Goal: Information Seeking & Learning: Learn about a topic

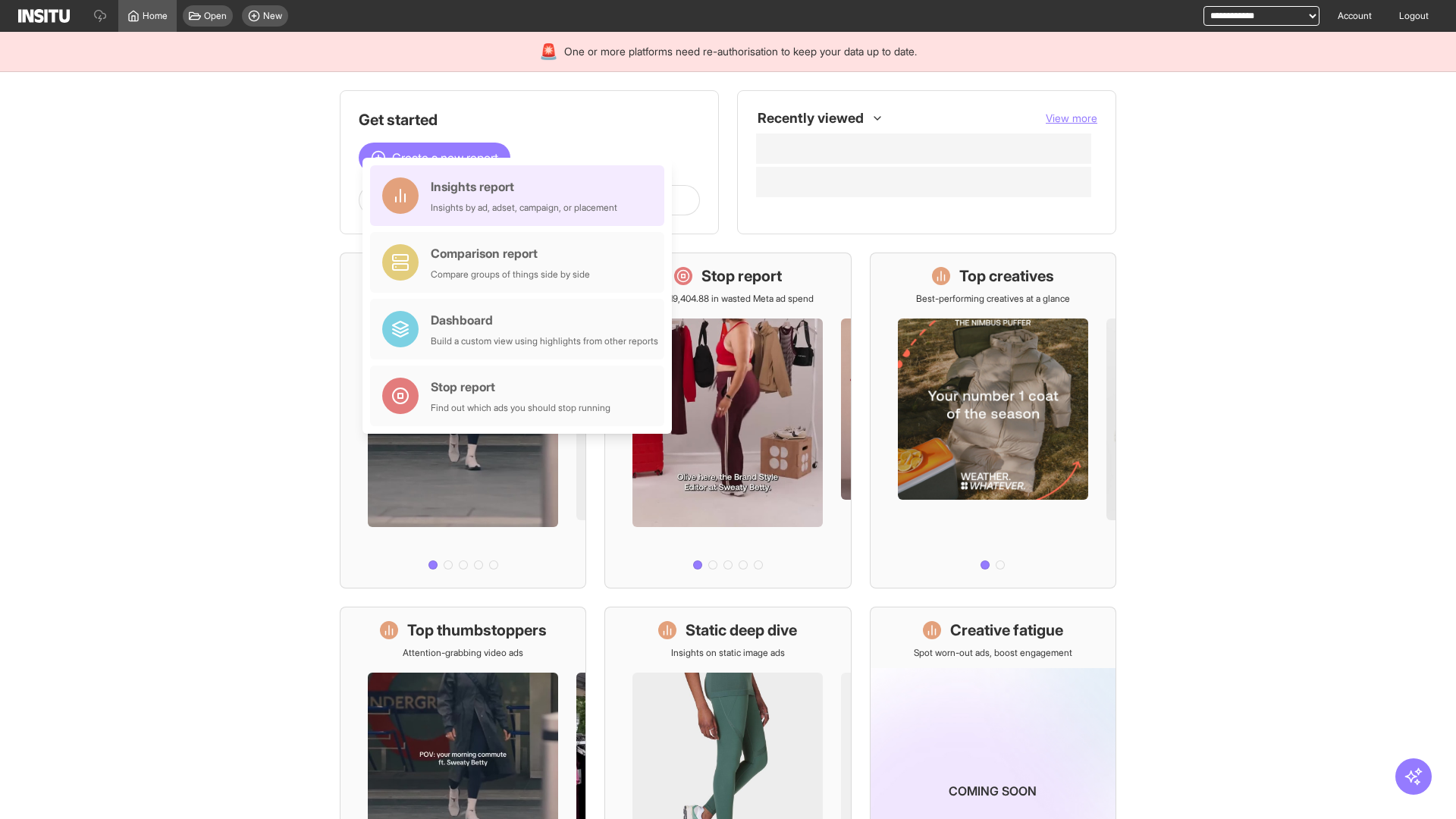
click at [521, 196] on div "Insights report Insights by ad, adset, campaign, or placement" at bounding box center [523, 196] width 187 height 37
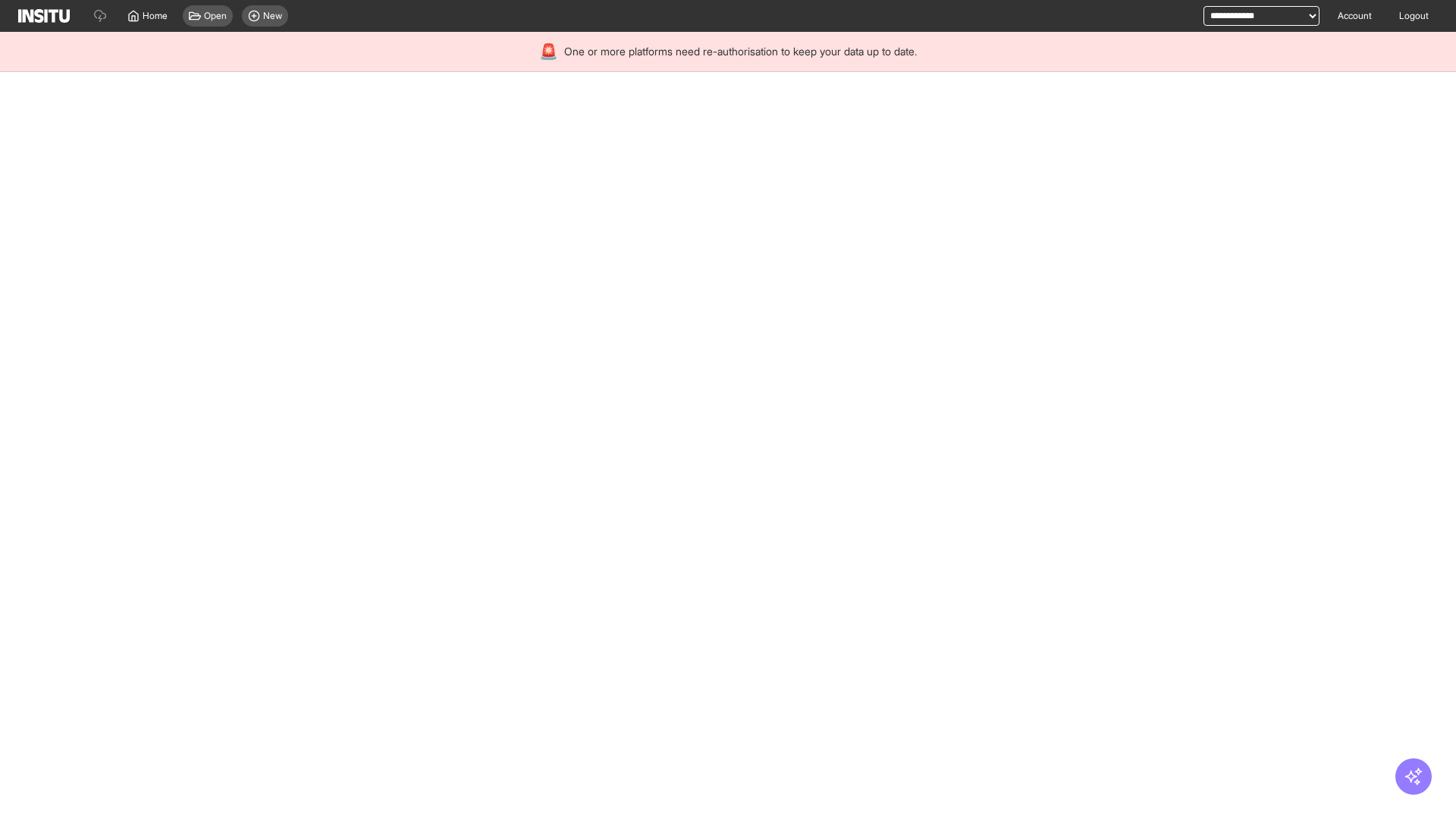
select select "**"
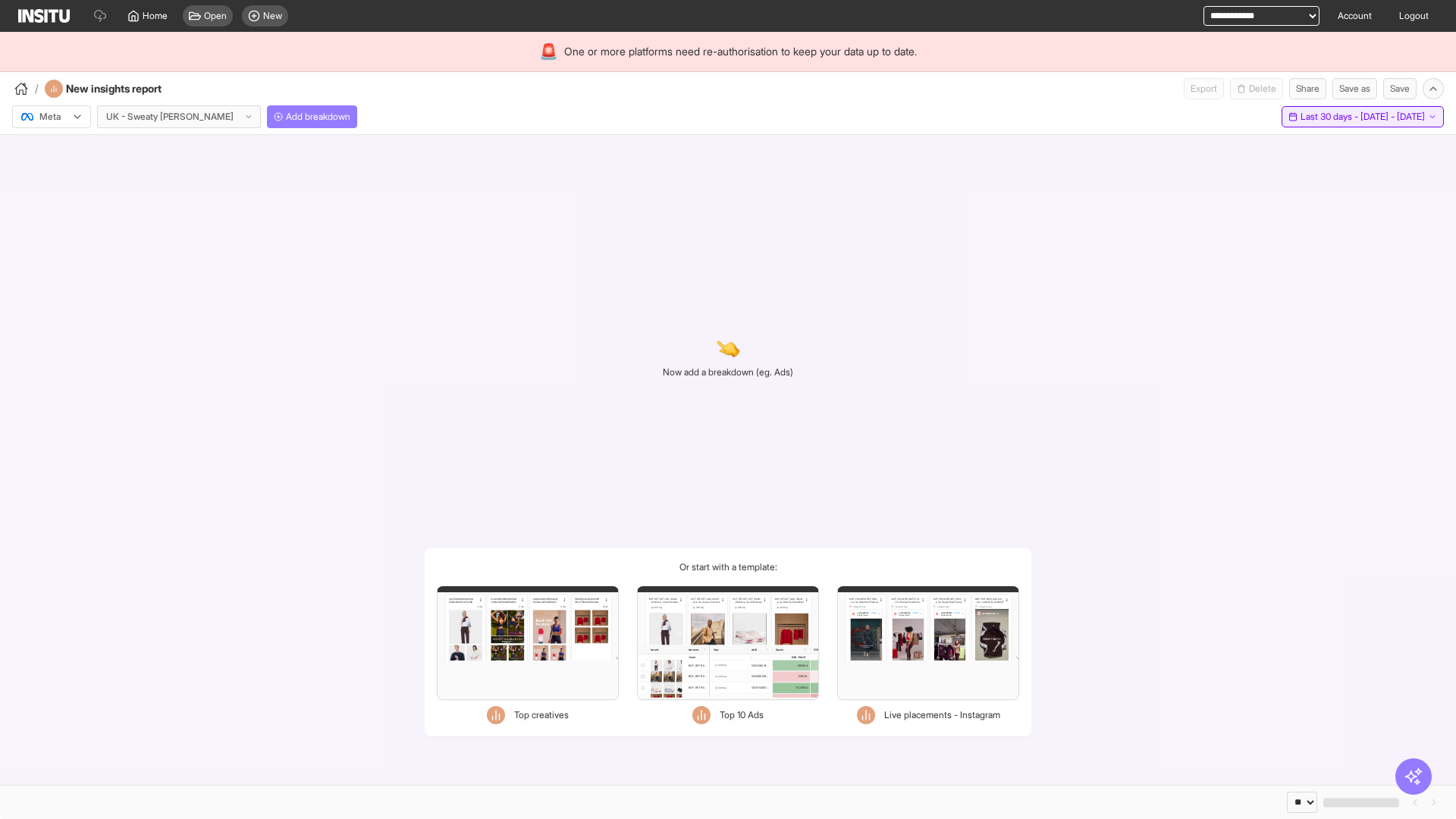
click at [1328, 117] on span "Last 30 days - [DATE] - [DATE]" at bounding box center [1362, 117] width 124 height 12
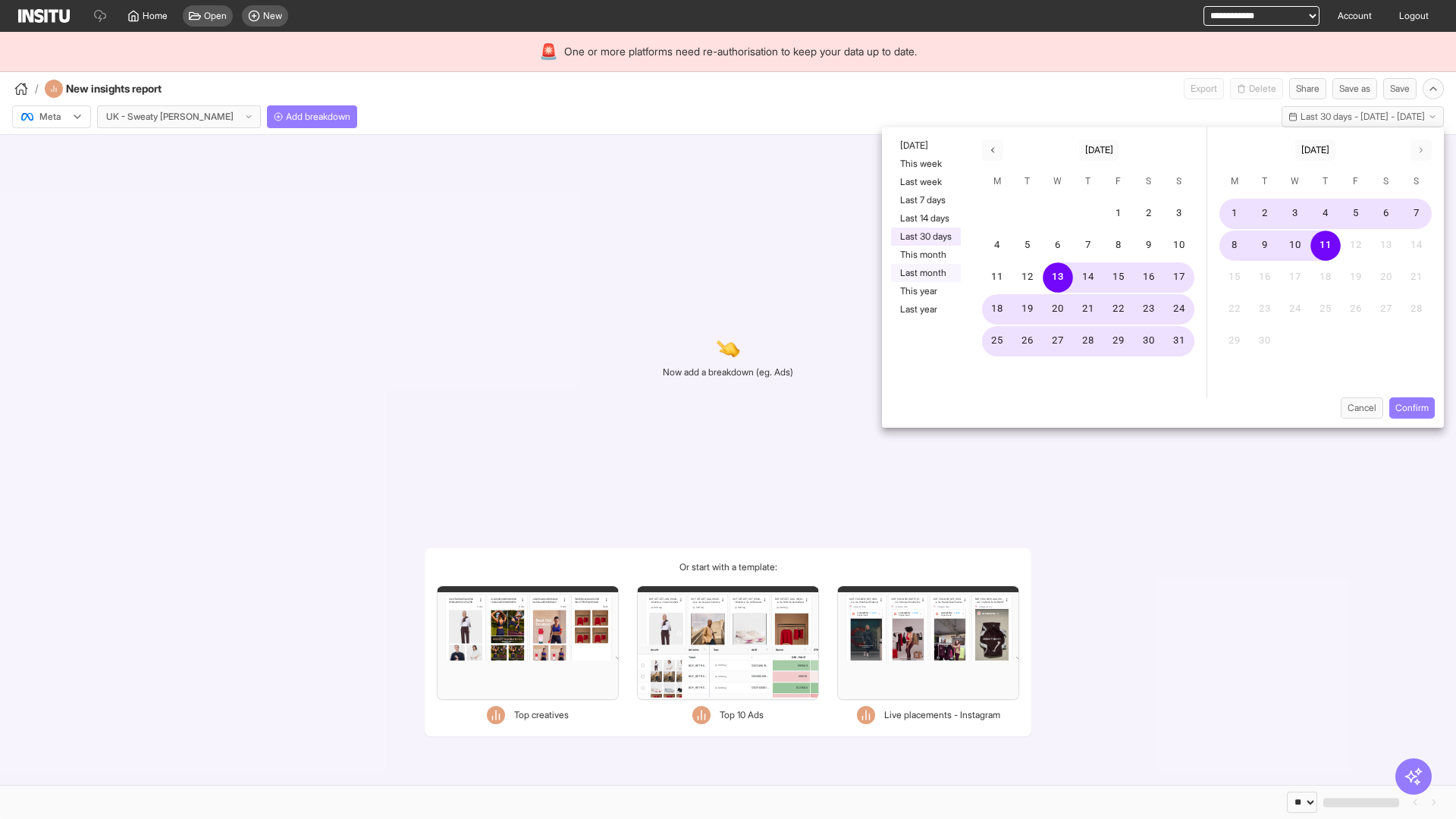
click at [924, 273] on button "Last month" at bounding box center [926, 273] width 70 height 18
